Goal: Navigation & Orientation: Go to known website

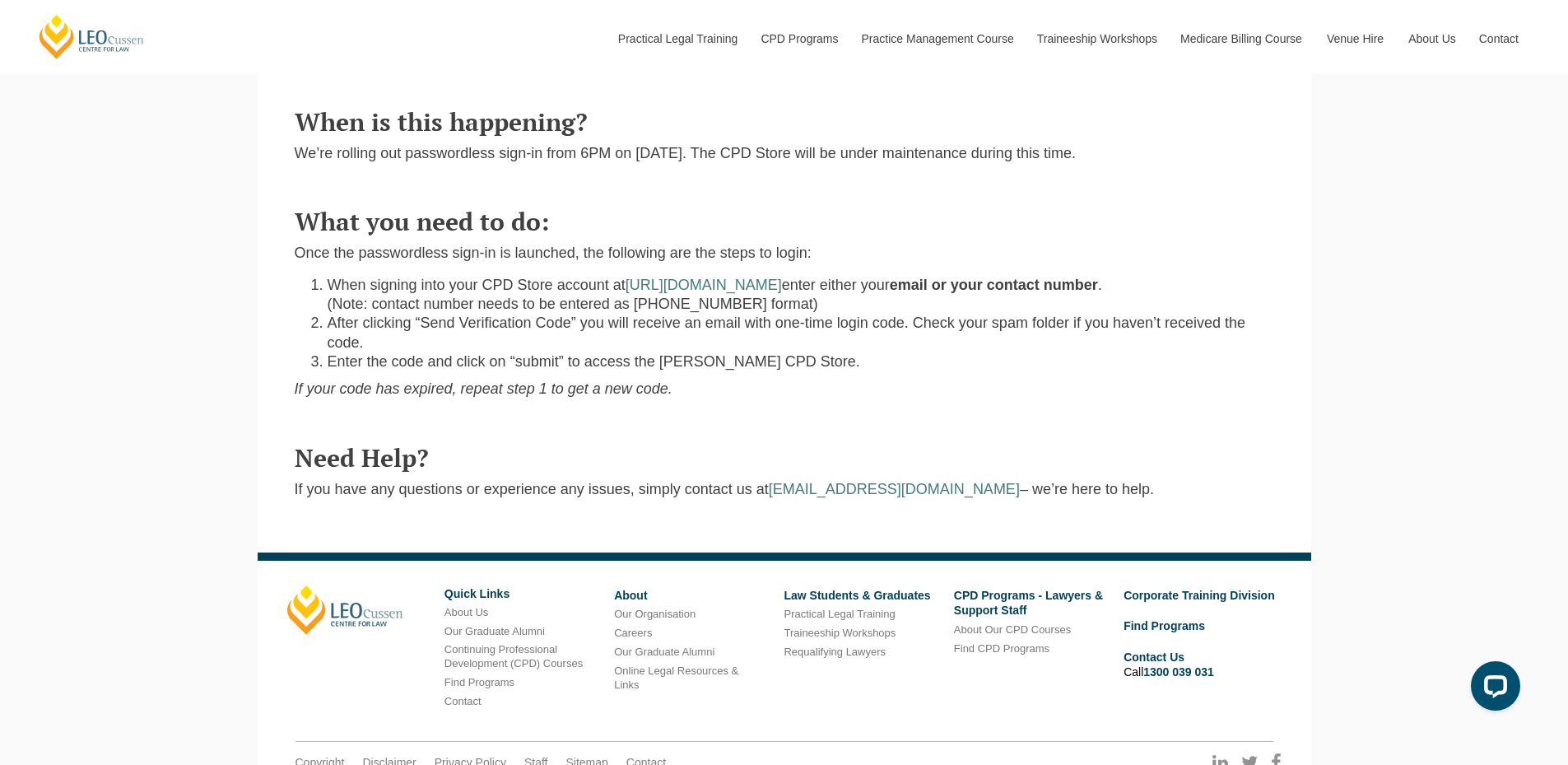
scroll to position [968, 0]
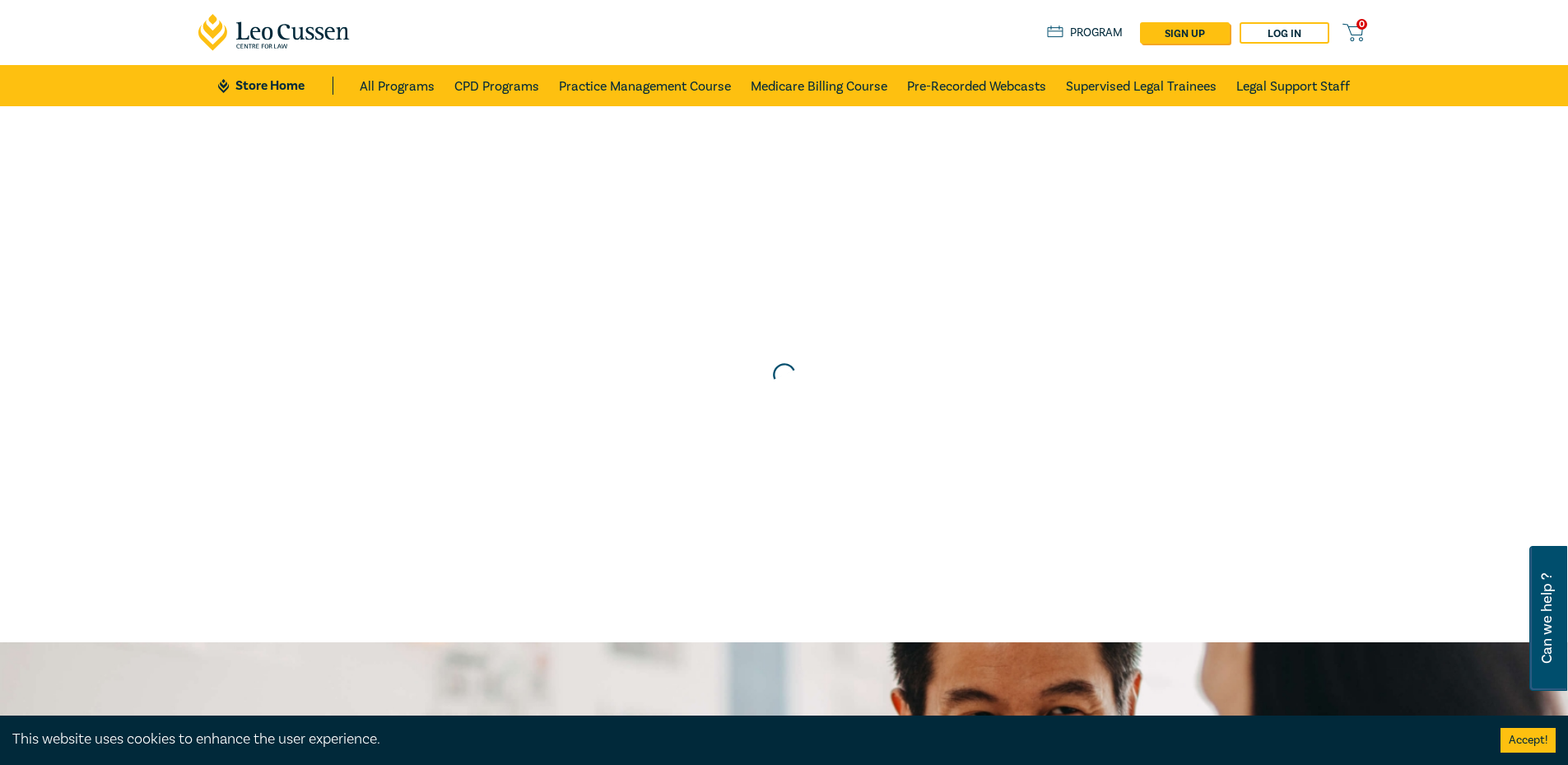
click at [1523, 735] on button "Accept!" at bounding box center [1528, 740] width 55 height 25
